Goal: Task Accomplishment & Management: Manage account settings

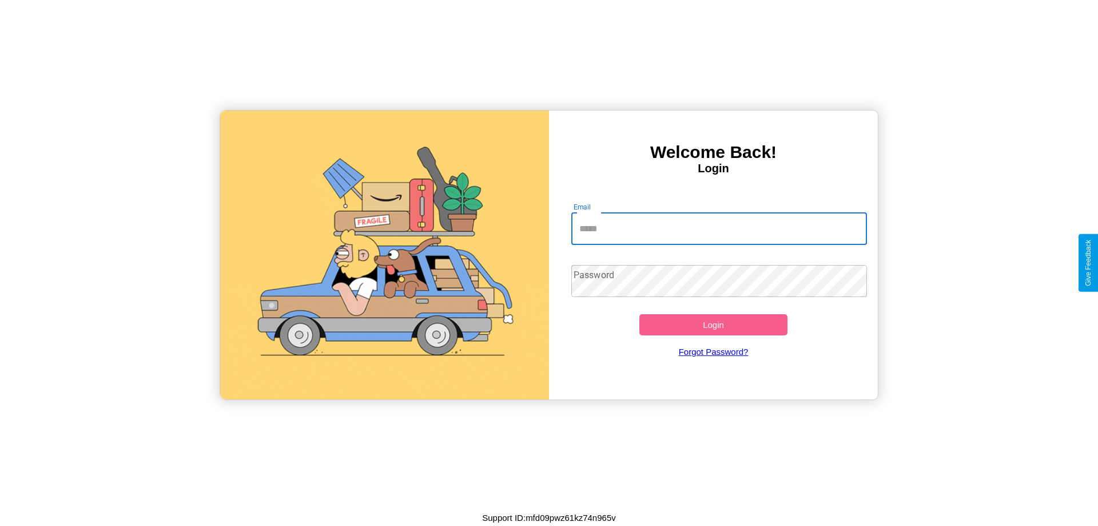
click at [719, 228] on input "Email" at bounding box center [720, 229] width 296 height 32
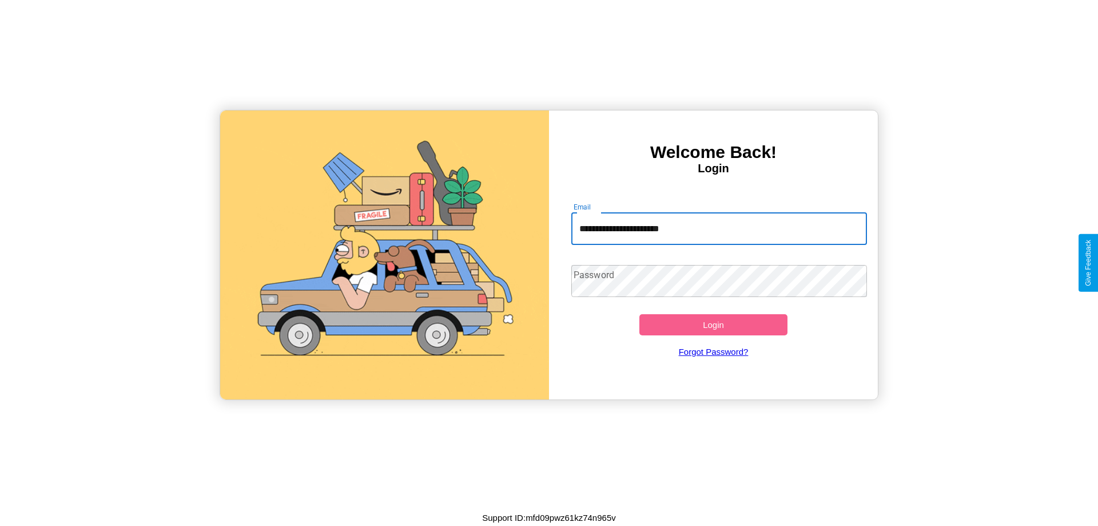
type input "**********"
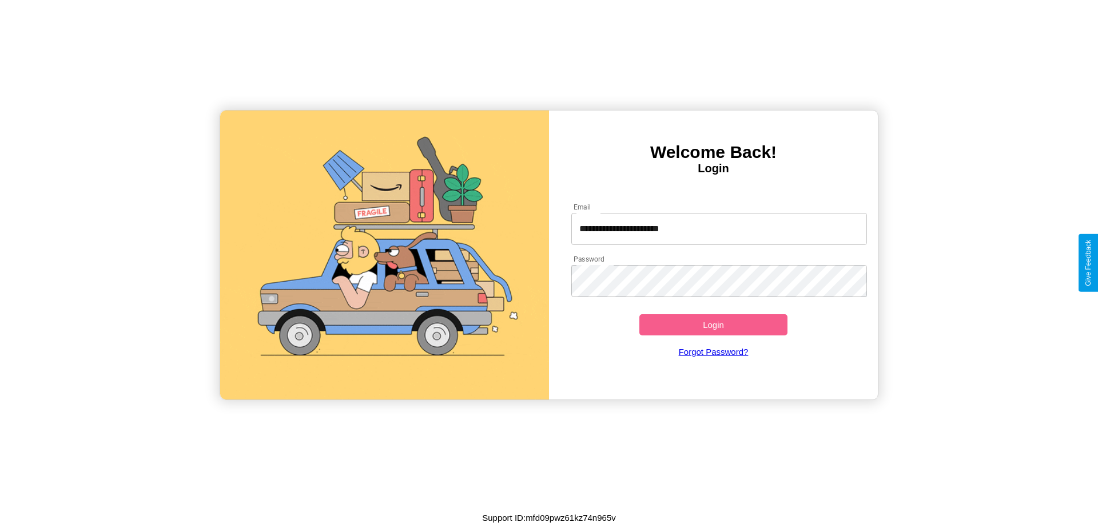
click at [713, 324] on button "Login" at bounding box center [714, 324] width 148 height 21
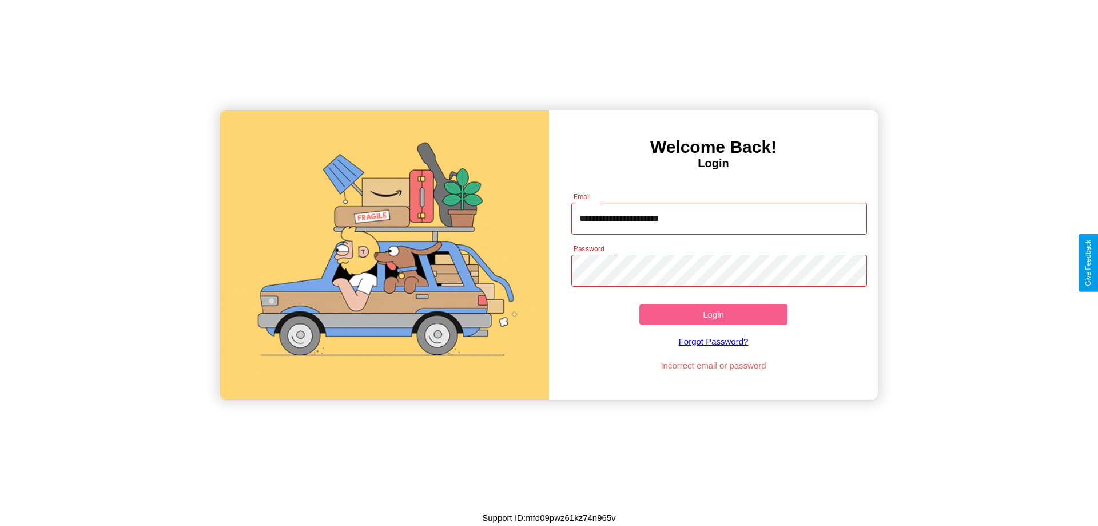
click at [713, 314] on button "Login" at bounding box center [714, 314] width 148 height 21
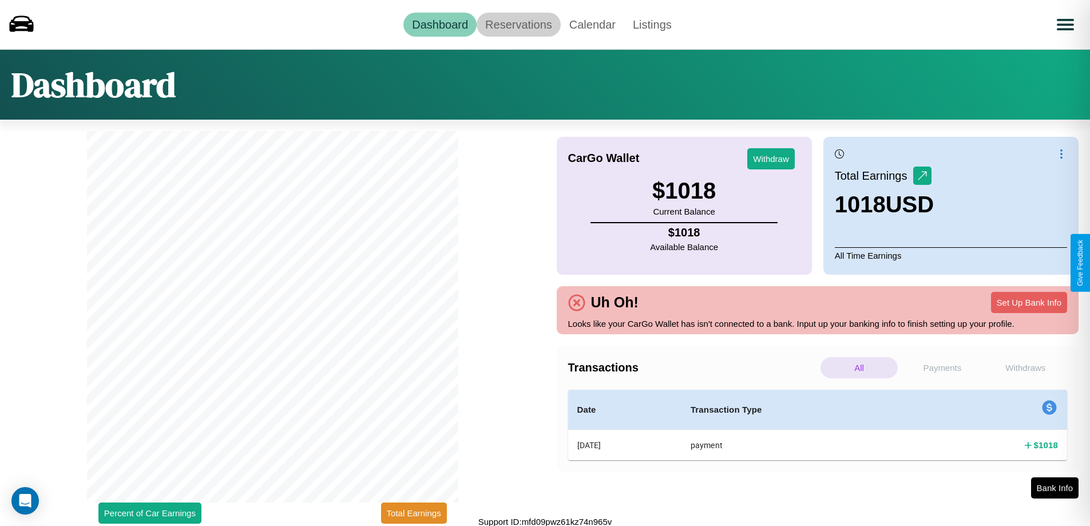
click at [518, 24] on link "Reservations" at bounding box center [519, 25] width 84 height 24
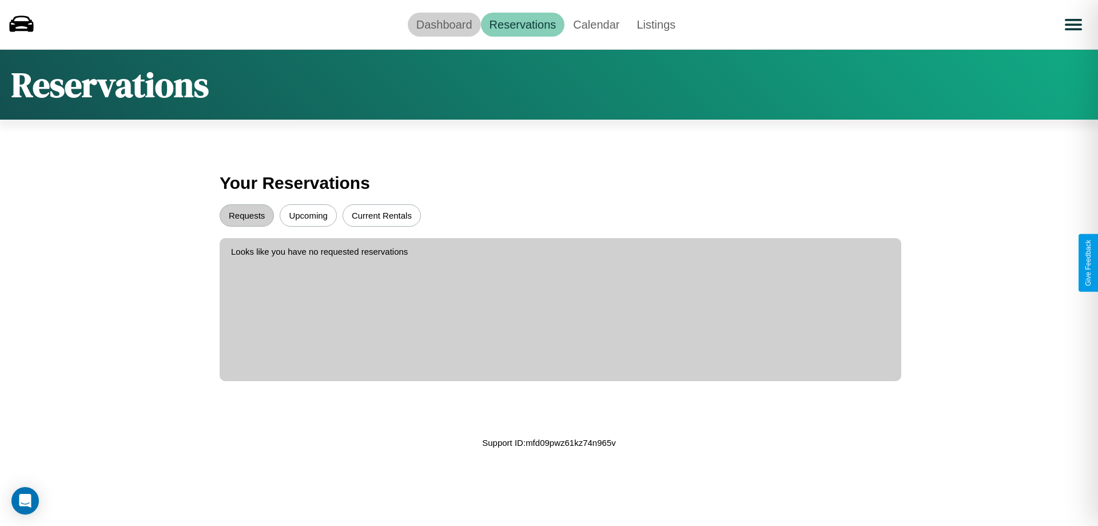
click at [444, 24] on link "Dashboard" at bounding box center [444, 25] width 73 height 24
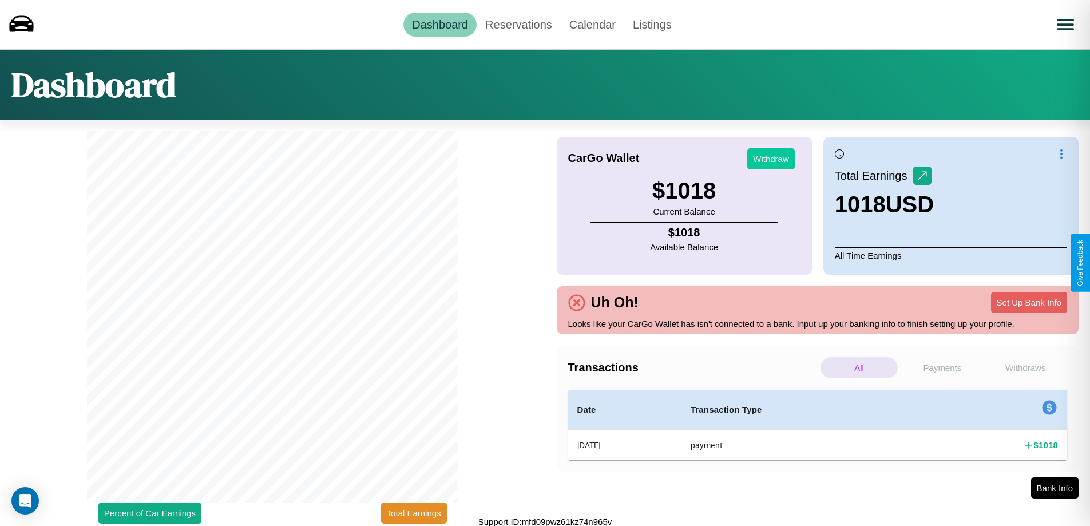
click at [771, 158] on button "Withdraw" at bounding box center [770, 158] width 47 height 21
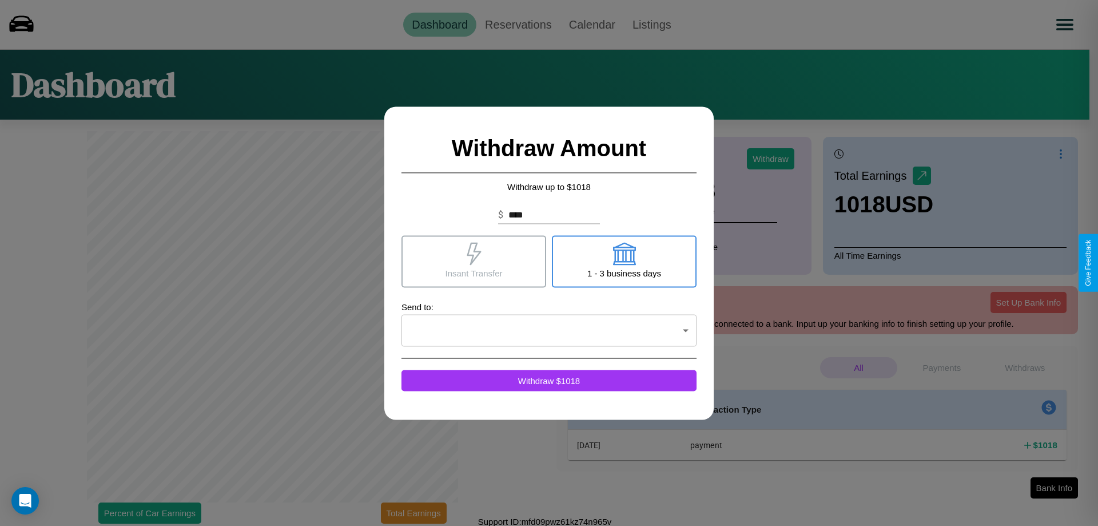
click at [624, 261] on icon at bounding box center [624, 253] width 23 height 23
type input "*"
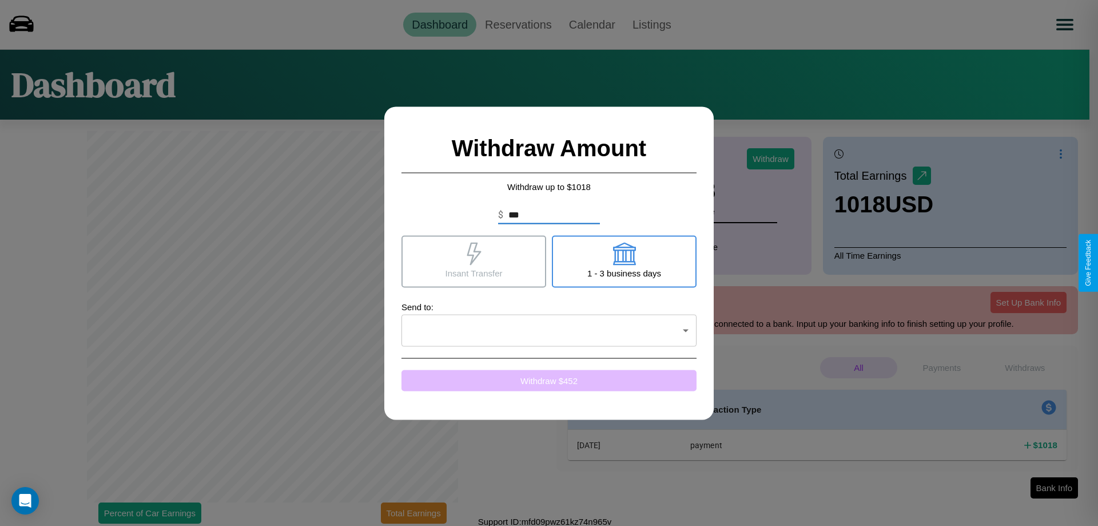
type input "***"
click at [549, 380] on button "Withdraw $ 452" at bounding box center [549, 380] width 295 height 21
